Goal: Information Seeking & Learning: Check status

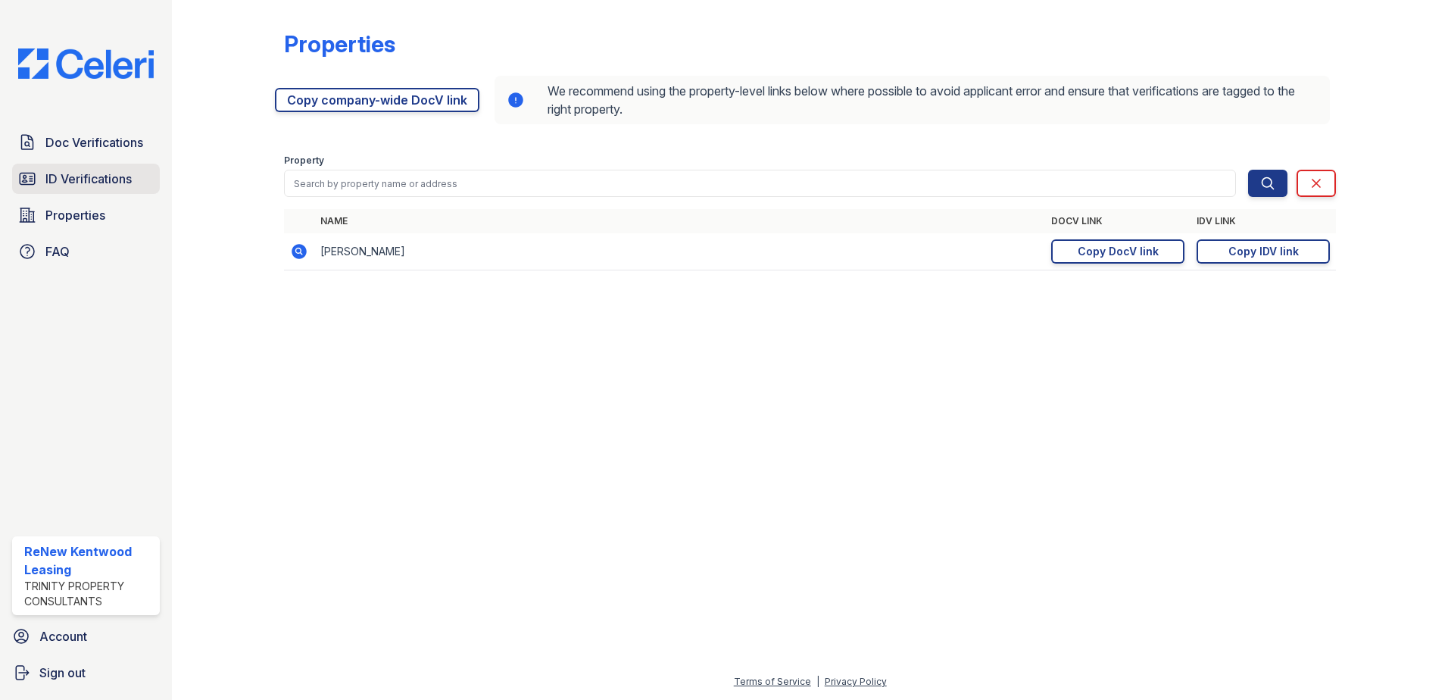
click at [84, 173] on span "ID Verifications" at bounding box center [88, 179] width 86 height 18
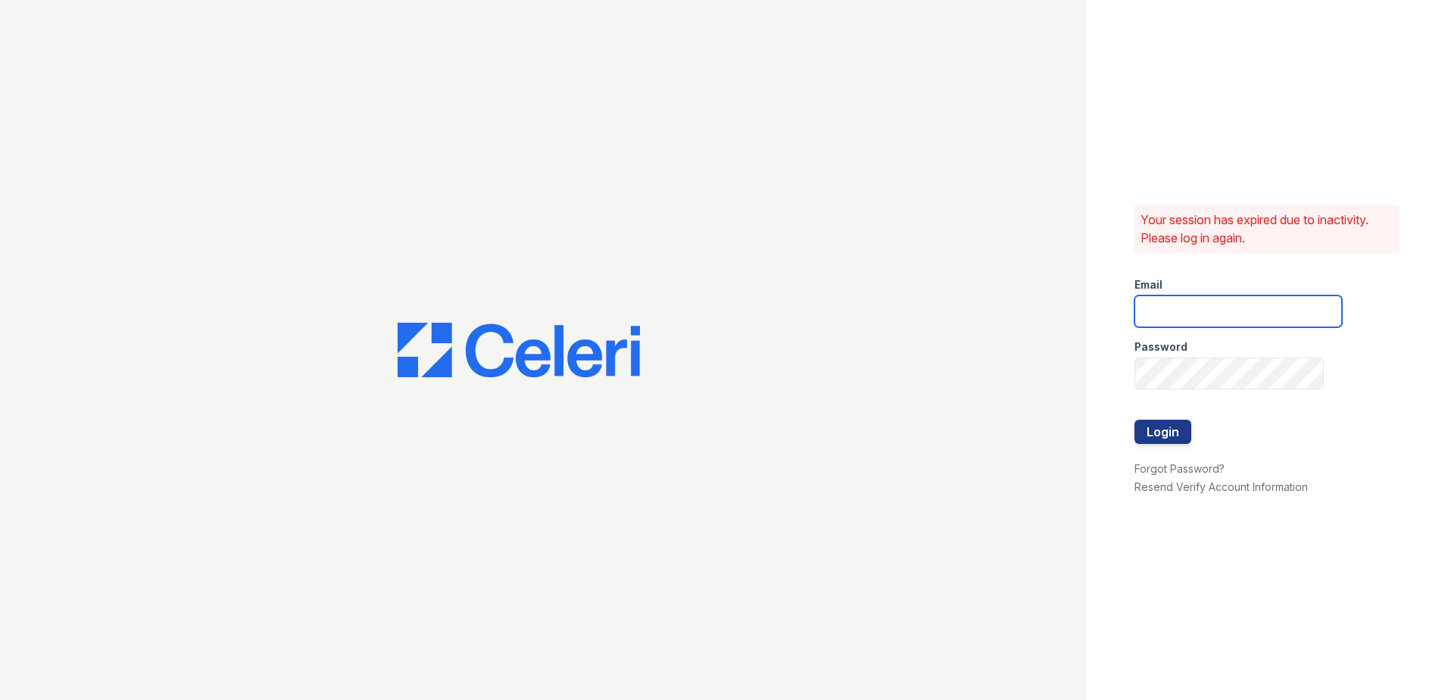
type input "renewkentwood@trinity-pm.com"
click at [1149, 429] on button "Login" at bounding box center [1162, 432] width 57 height 24
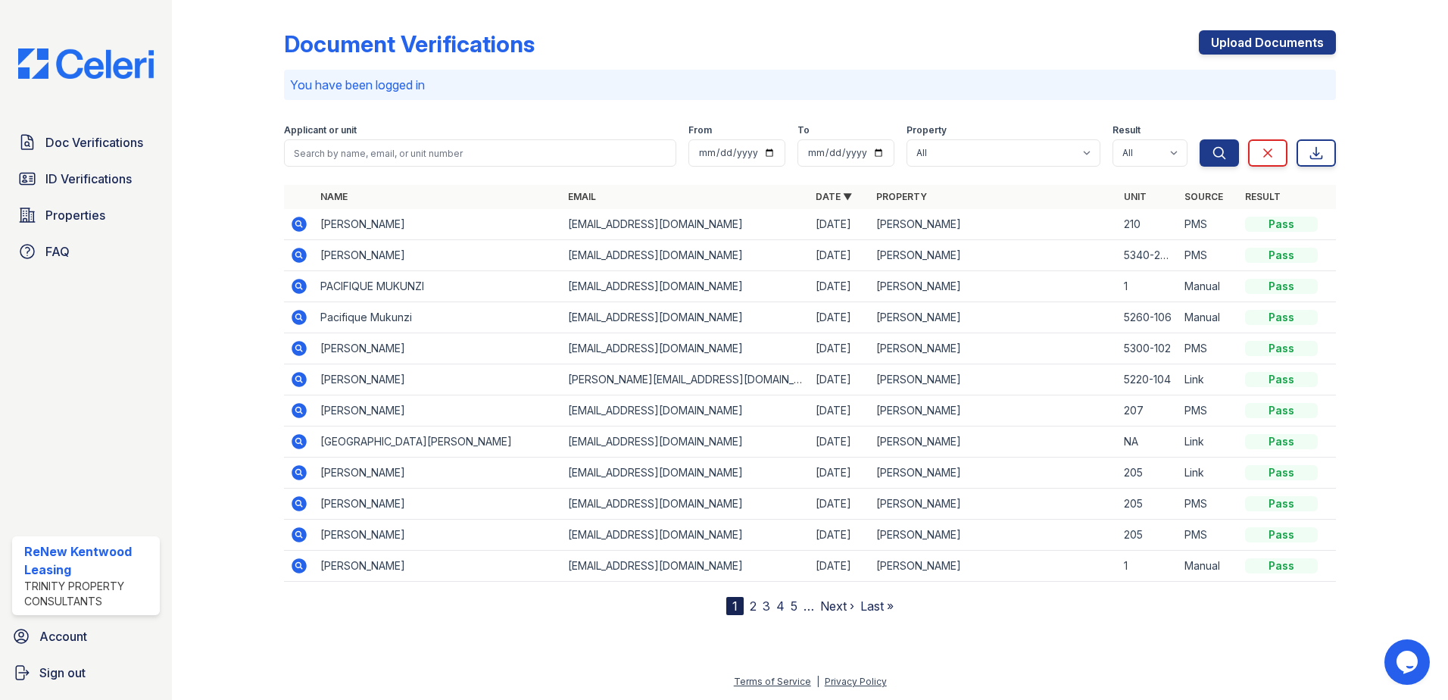
click at [300, 407] on icon at bounding box center [299, 410] width 18 height 18
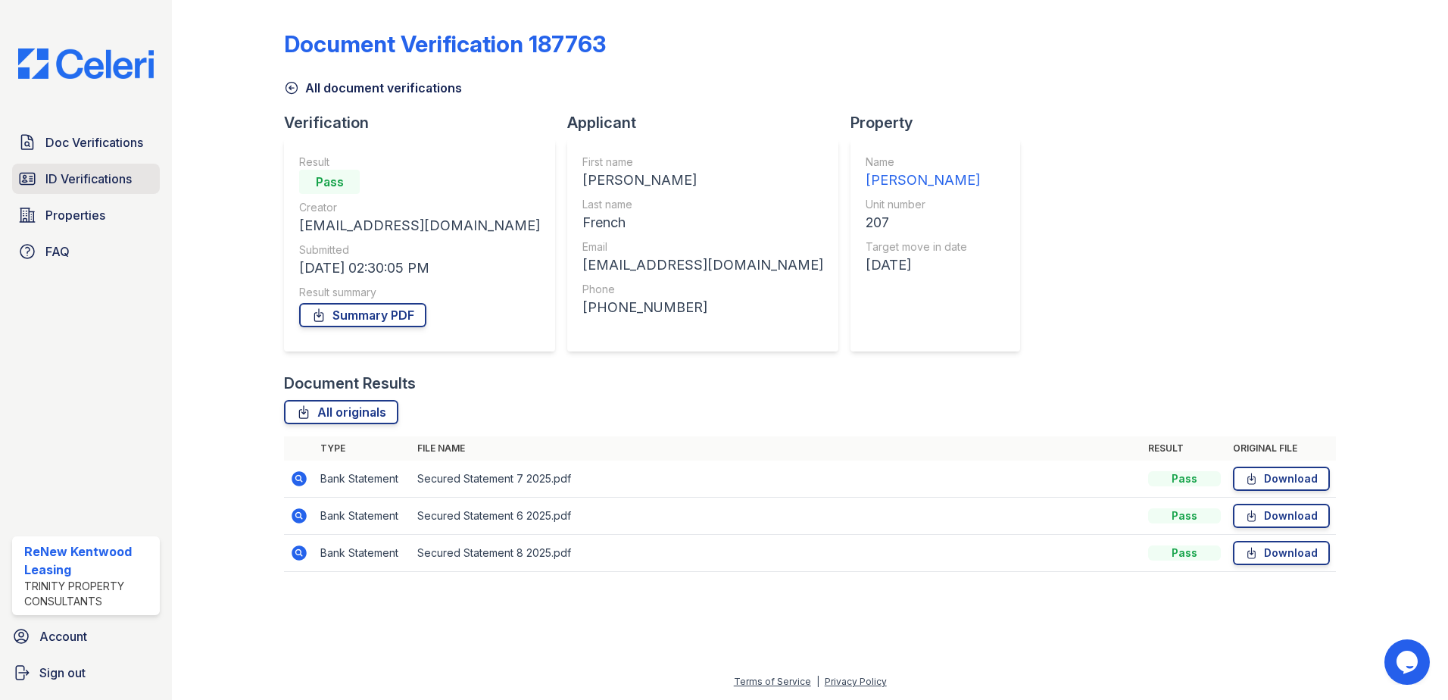
click at [73, 171] on span "ID Verifications" at bounding box center [88, 179] width 86 height 18
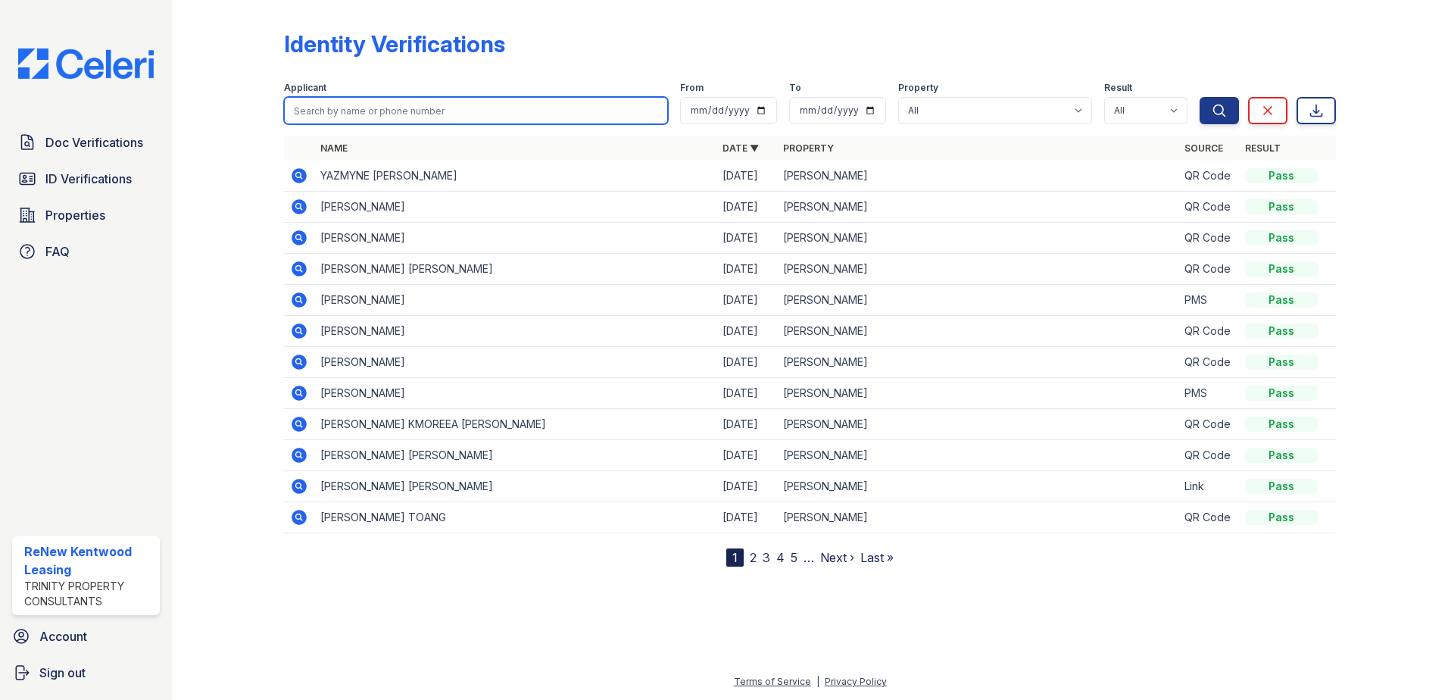
click at [466, 108] on input "search" at bounding box center [476, 110] width 384 height 27
type input "[PERSON_NAME]"
click at [1199, 97] on button "Search" at bounding box center [1218, 110] width 39 height 27
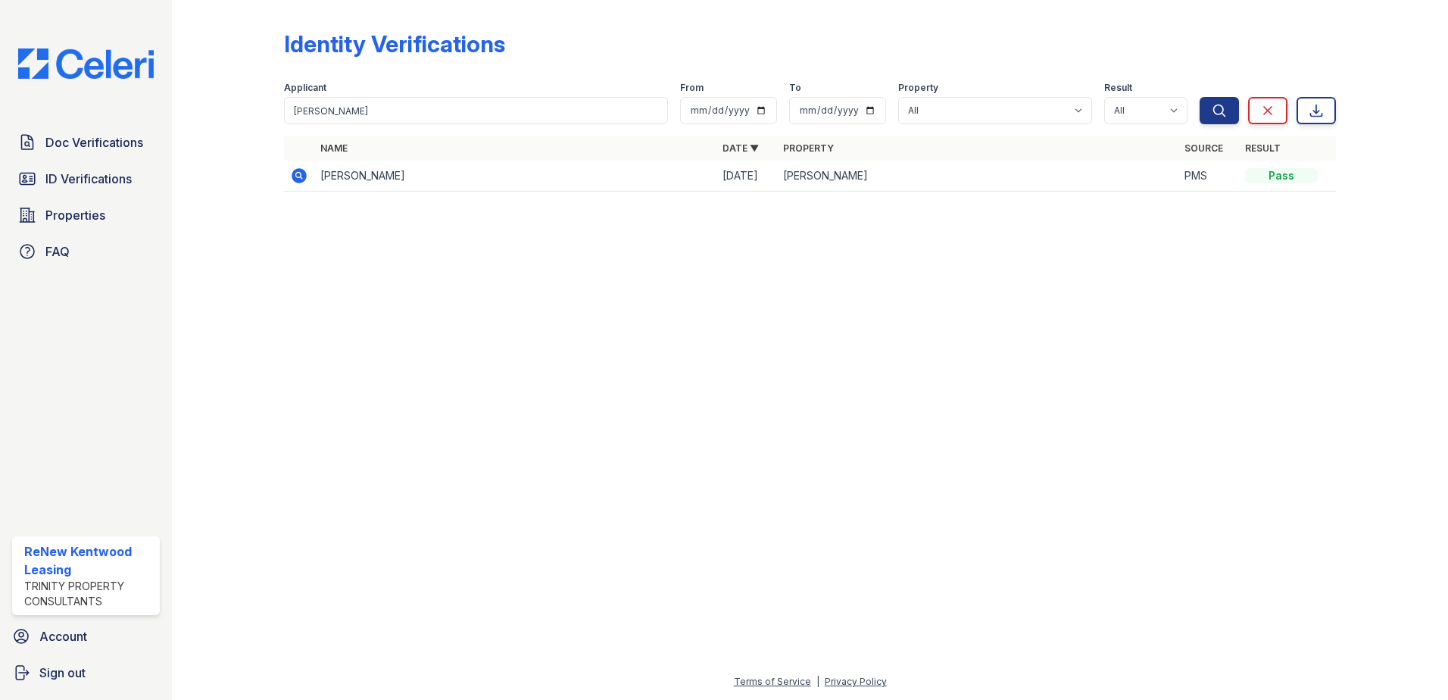
click at [295, 176] on icon at bounding box center [299, 175] width 15 height 15
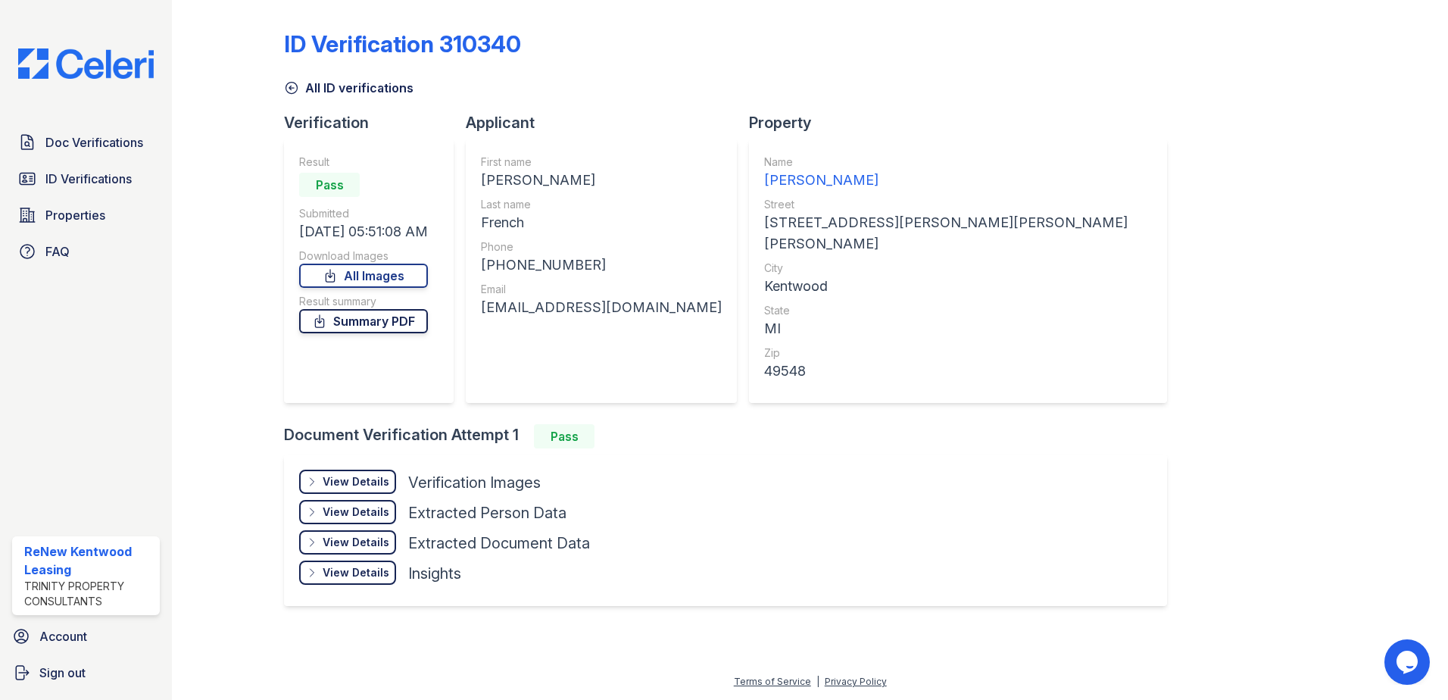
click at [386, 317] on link "Summary PDF" at bounding box center [363, 321] width 129 height 24
click at [372, 280] on link "All Images" at bounding box center [363, 276] width 129 height 24
click at [292, 87] on icon at bounding box center [291, 87] width 15 height 15
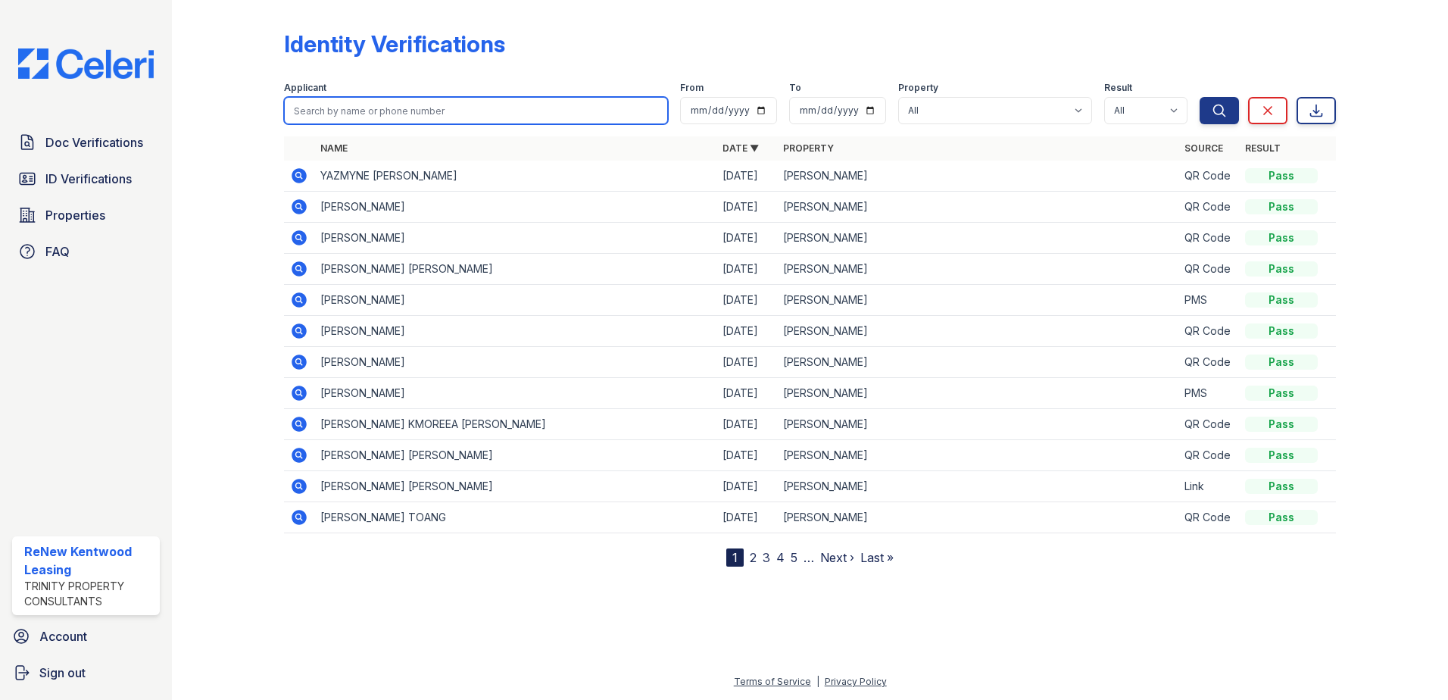
click at [408, 104] on input "search" at bounding box center [476, 110] width 384 height 27
type input "Vinson"
click at [1199, 97] on button "Search" at bounding box center [1218, 110] width 39 height 27
